Goal: Task Accomplishment & Management: Manage account settings

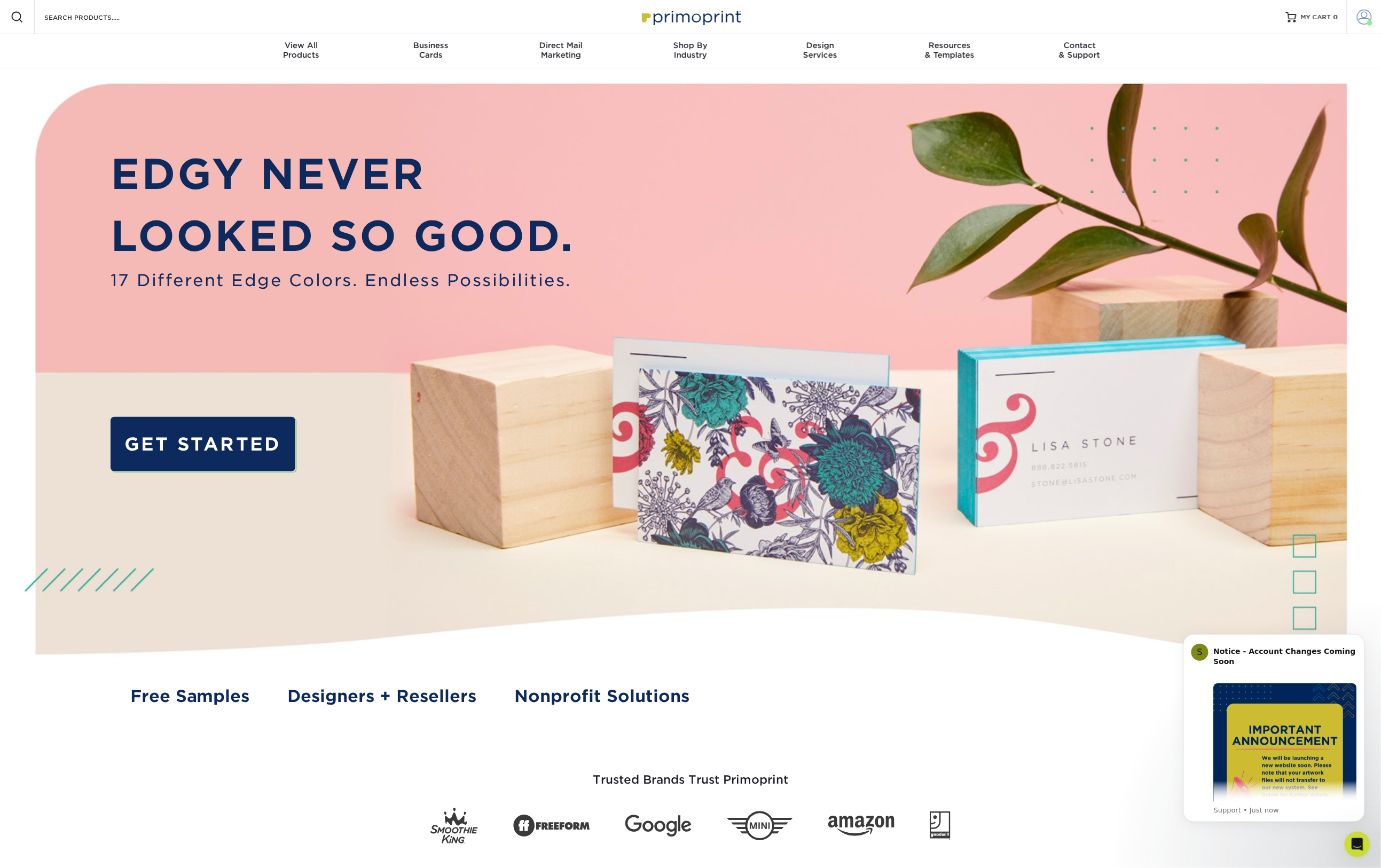
click at [1368, 17] on span at bounding box center [1364, 17] width 15 height 15
click at [1266, 110] on link "Order History" at bounding box center [1301, 117] width 134 height 14
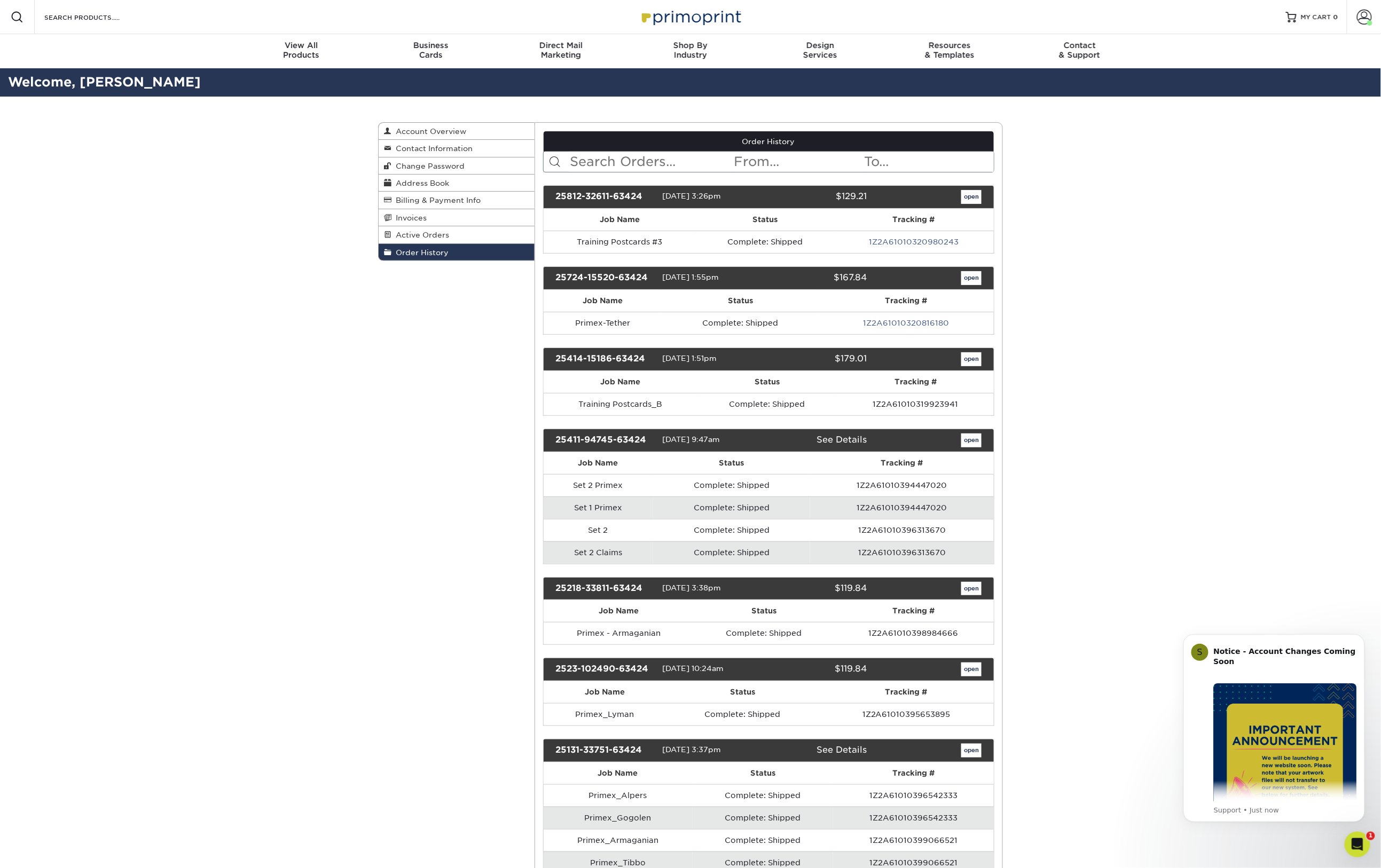
click at [969, 198] on link "open" at bounding box center [971, 197] width 20 height 14
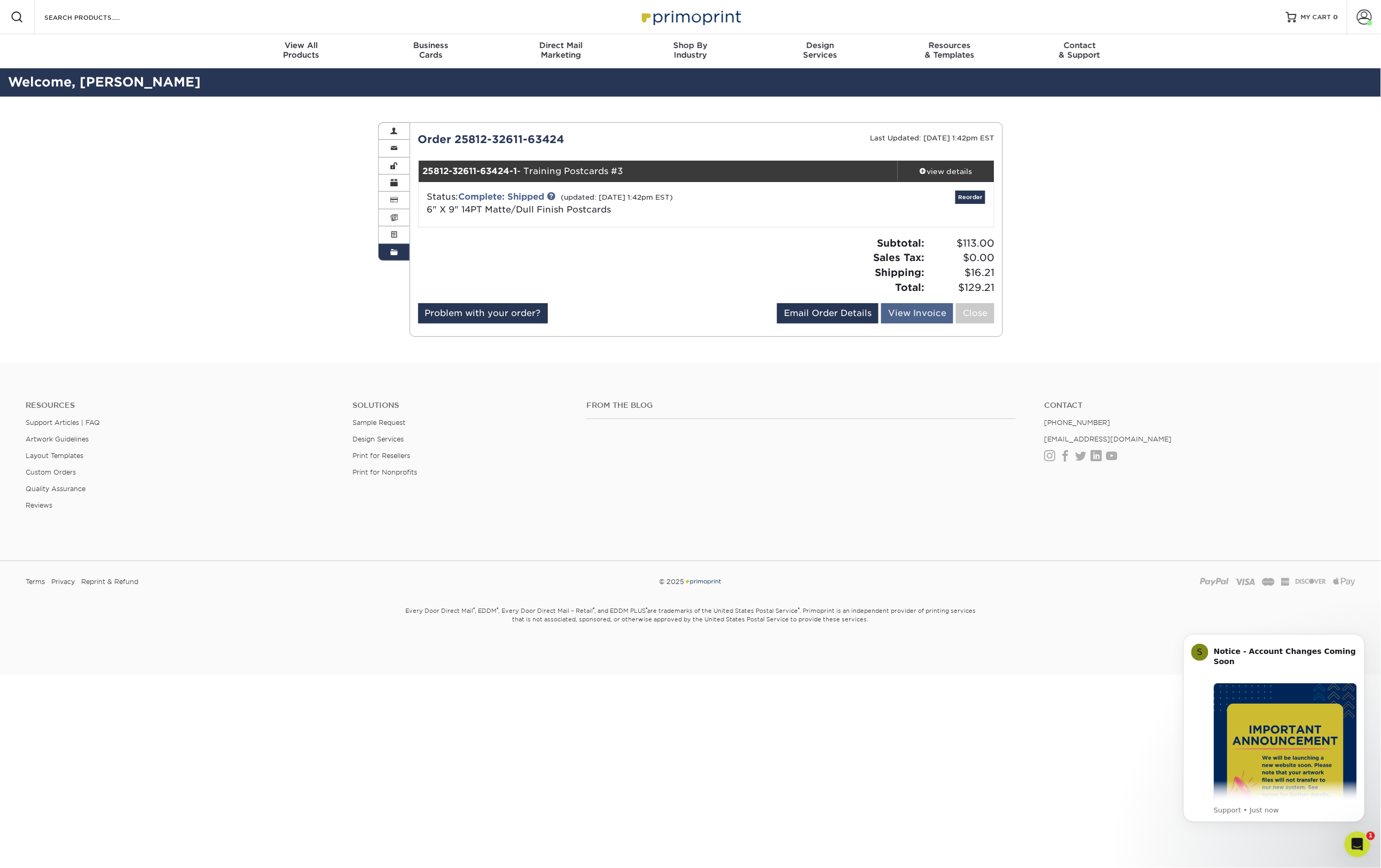
click at [914, 310] on link "View Invoice" at bounding box center [917, 313] width 72 height 20
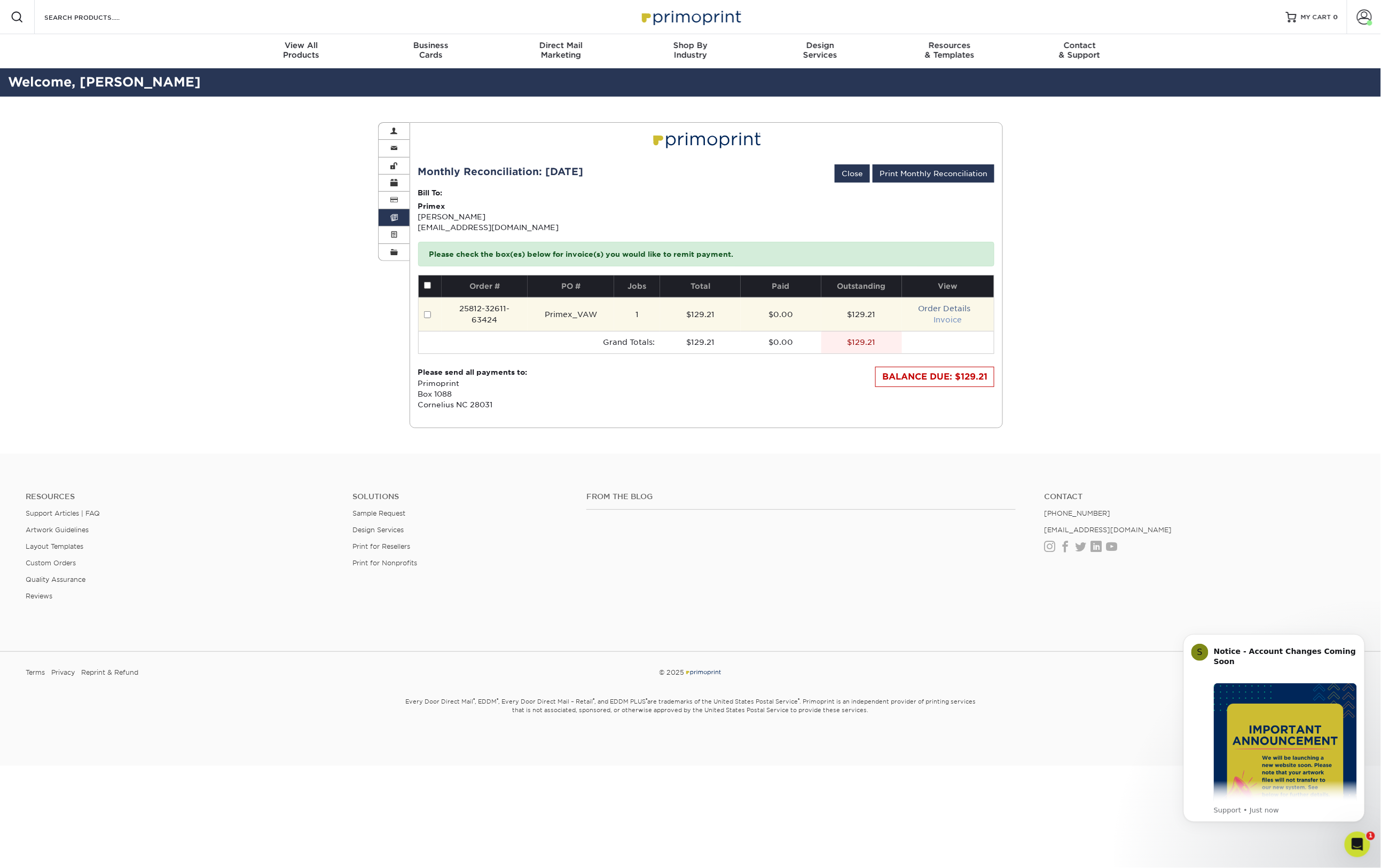
click at [947, 316] on link "Invoice" at bounding box center [948, 319] width 28 height 9
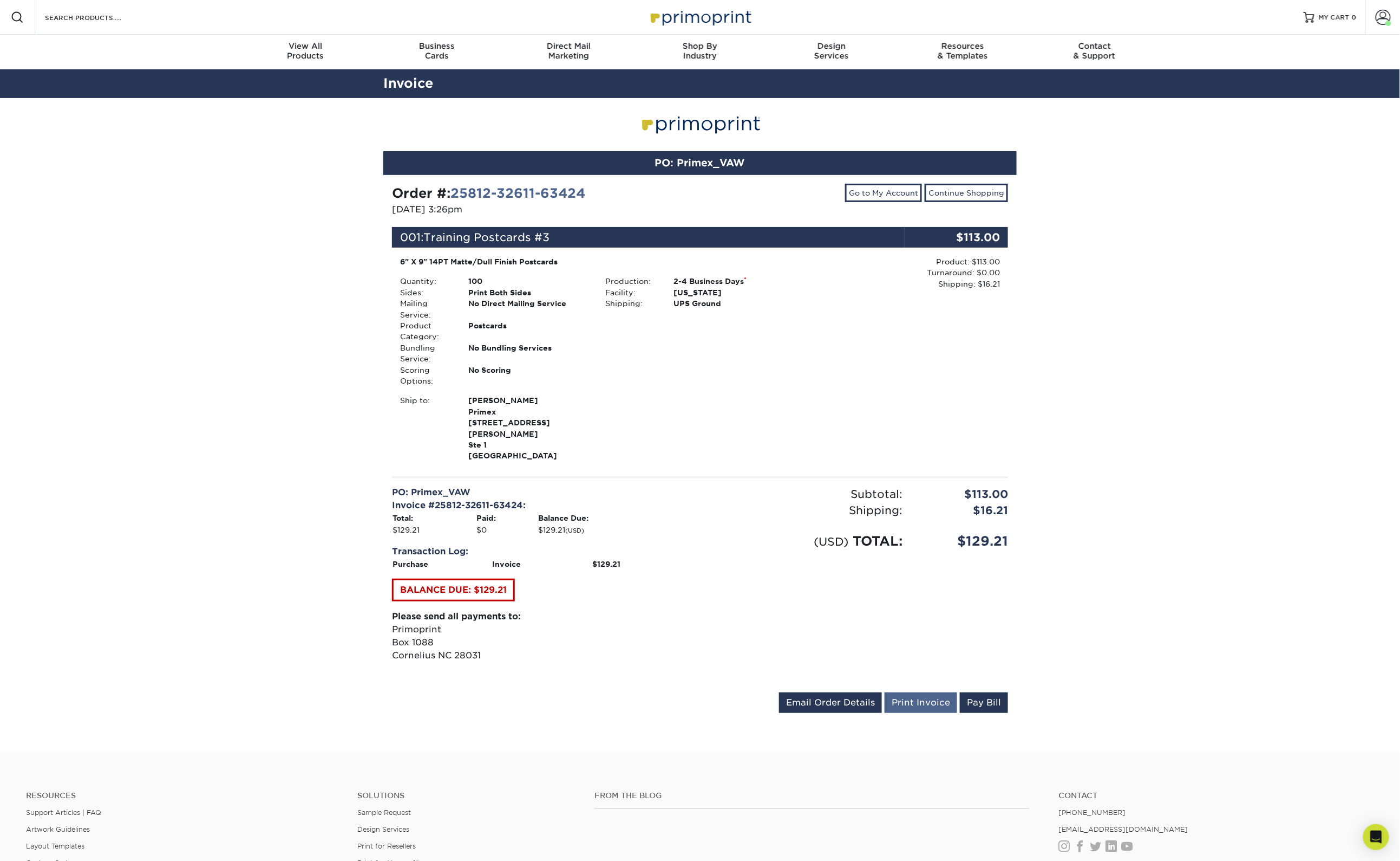
click at [917, 692] on link "Print Invoice" at bounding box center [921, 703] width 72 height 20
